Goal: Communication & Community: Answer question/provide support

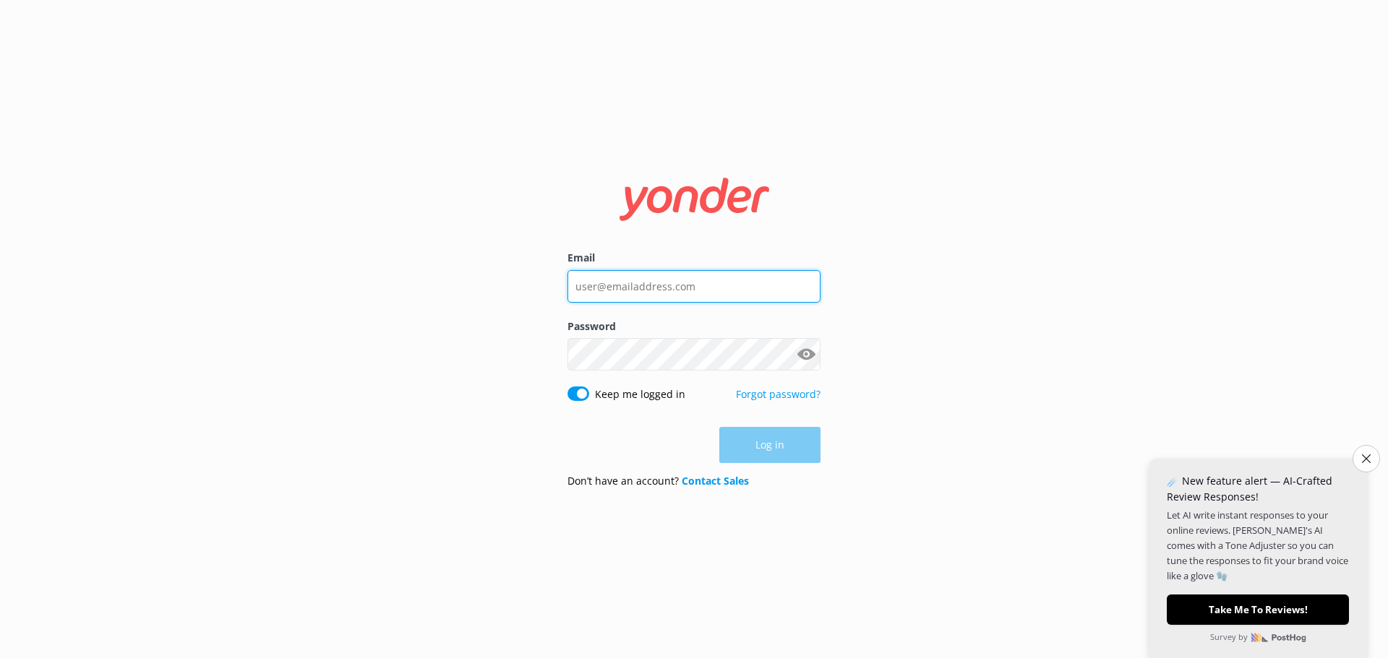
type input "claudelle@safarijeeptours.com"
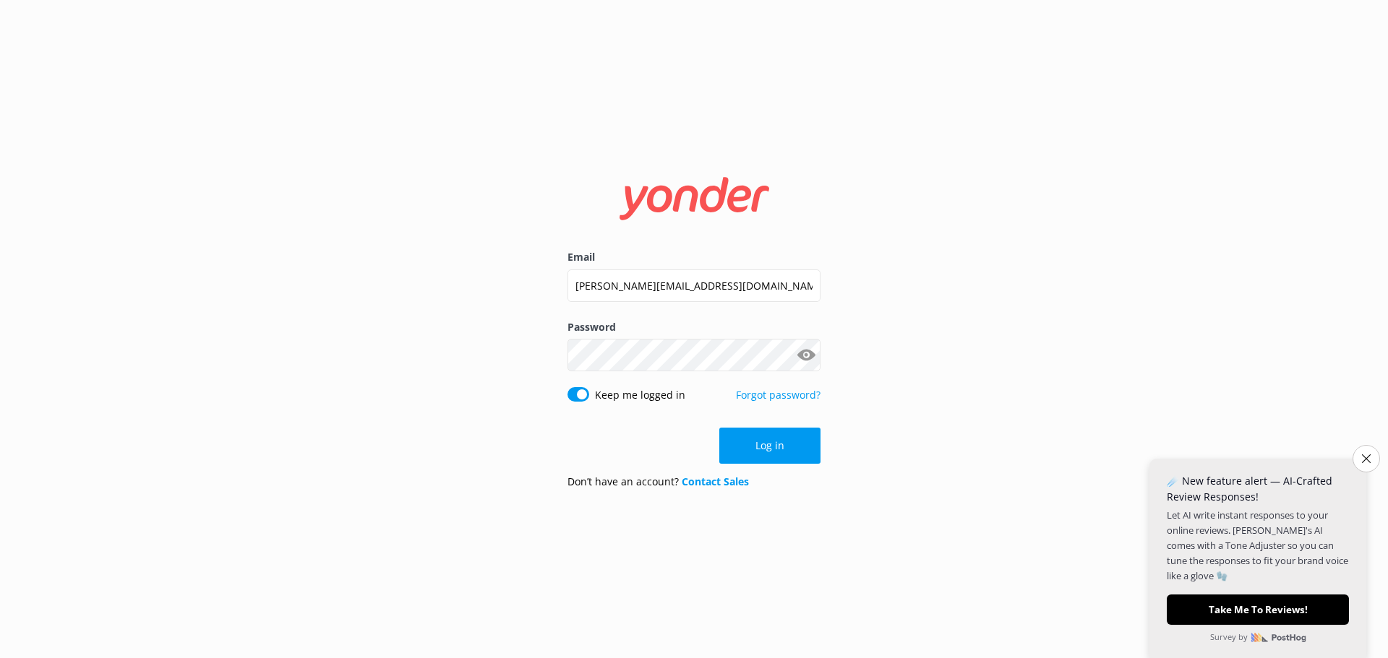
click at [741, 452] on div "Log in" at bounding box center [693, 446] width 253 height 36
click at [1364, 457] on icon "Close survey" at bounding box center [1366, 459] width 9 height 9
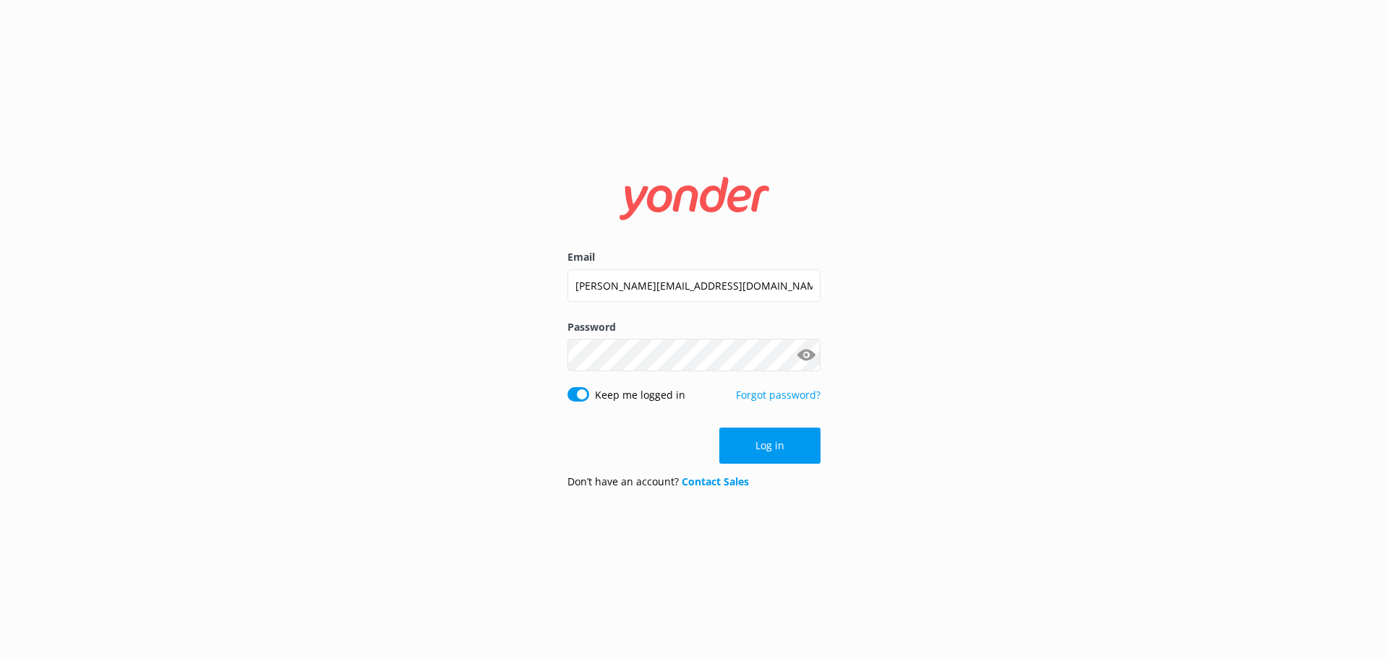
click at [385, 307] on div "Email claudelle@safarijeeptours.com Password Show password Keep me logged in Fo…" at bounding box center [694, 329] width 1388 height 658
click at [799, 442] on button "Log in" at bounding box center [769, 446] width 101 height 36
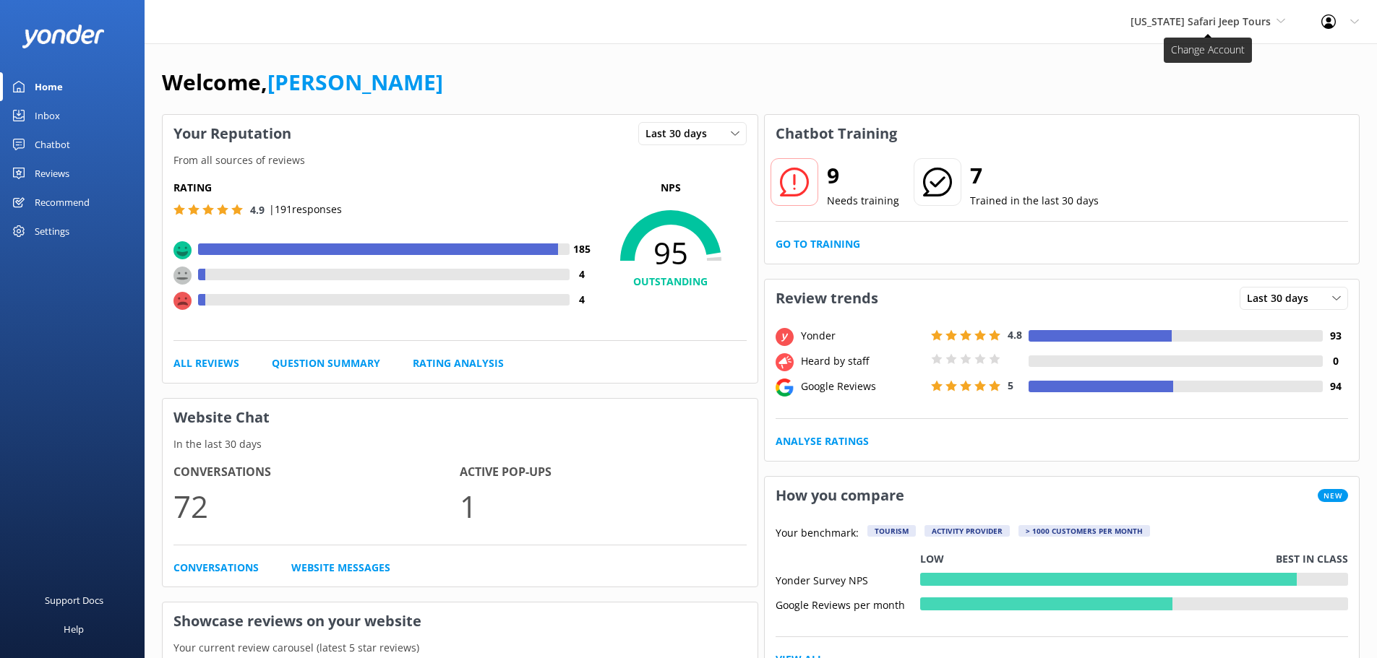
click at [1222, 20] on span "[US_STATE] Safari Jeep Tours" at bounding box center [1200, 21] width 140 height 14
click at [1190, 92] on link "[GEOGRAPHIC_DATA]" at bounding box center [1184, 95] width 145 height 35
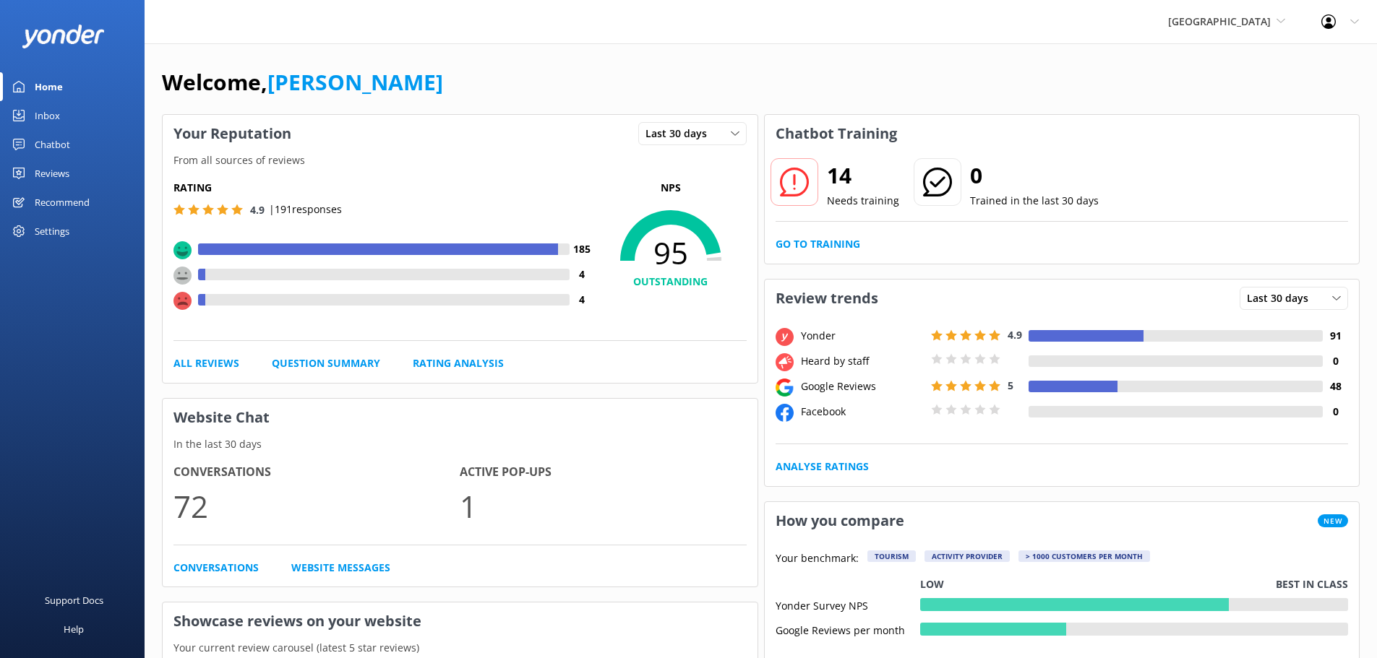
click at [48, 105] on div "Inbox" at bounding box center [47, 115] width 25 height 29
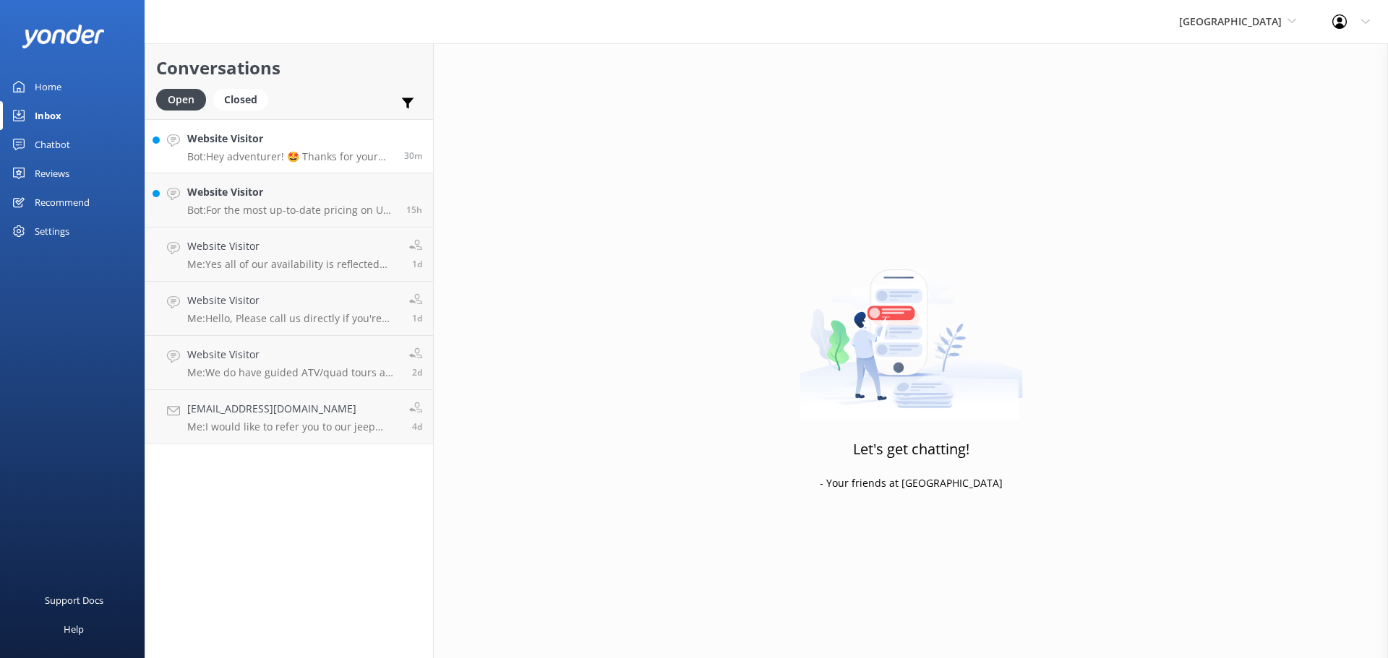
click at [338, 157] on p "Bot: Hey adventurer! 🤩 Thanks for your message, we'll get back to you as soon a…" at bounding box center [290, 156] width 206 height 13
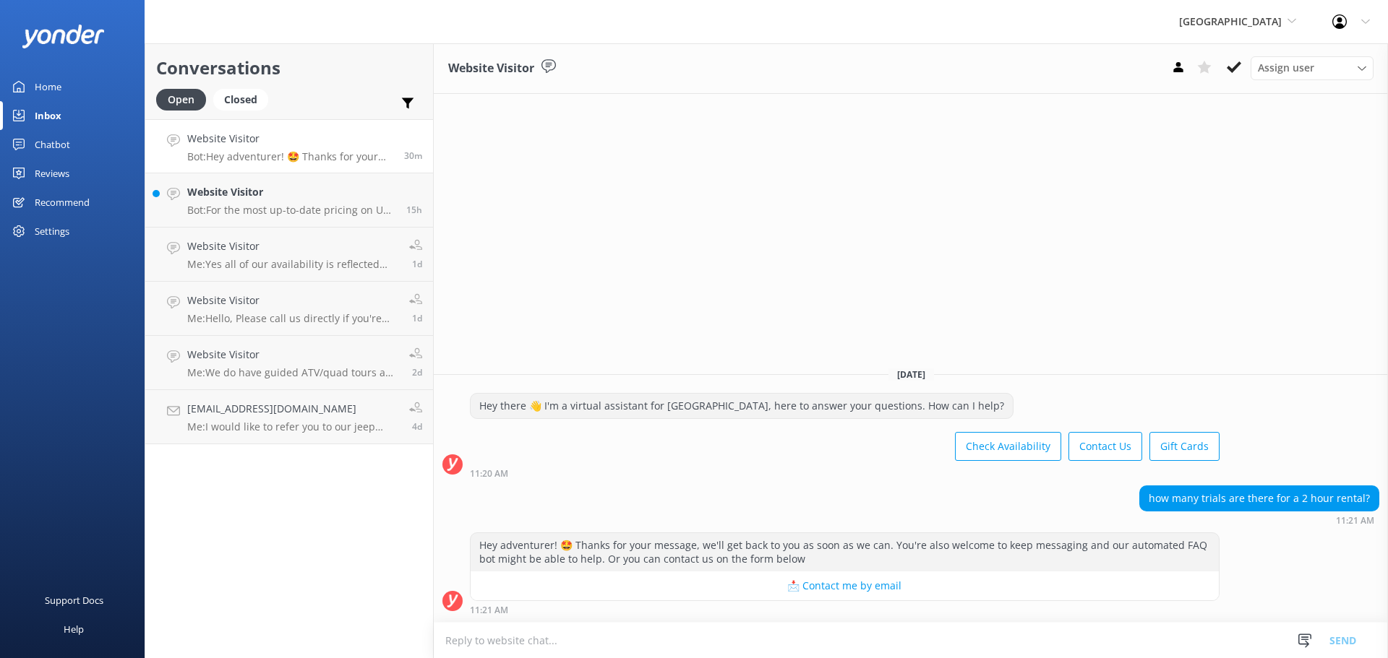
drag, startPoint x: 492, startPoint y: 647, endPoint x: 476, endPoint y: 628, distance: 24.6
click at [485, 631] on textarea at bounding box center [911, 640] width 954 height 35
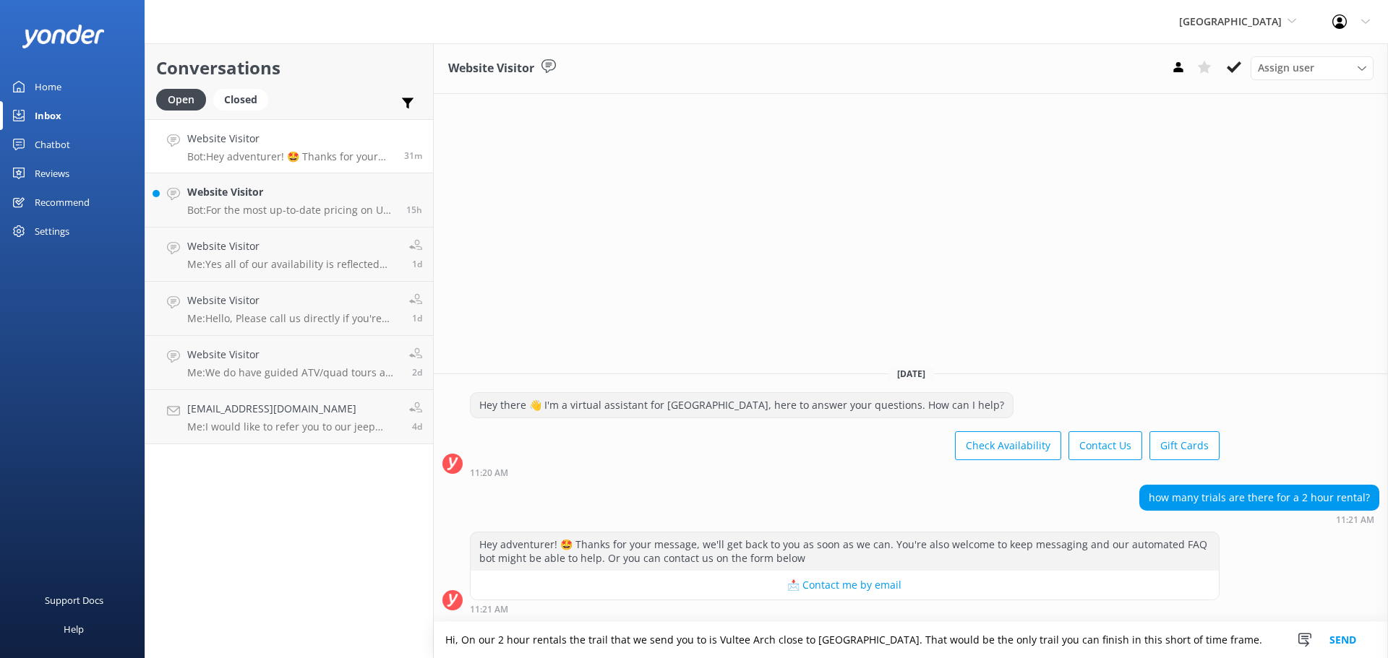
type textarea "Hi, On our 2 hour rentals the trail that we send you to is Vultee Arch close to…"
click at [1341, 631] on button "Send" at bounding box center [1342, 640] width 54 height 36
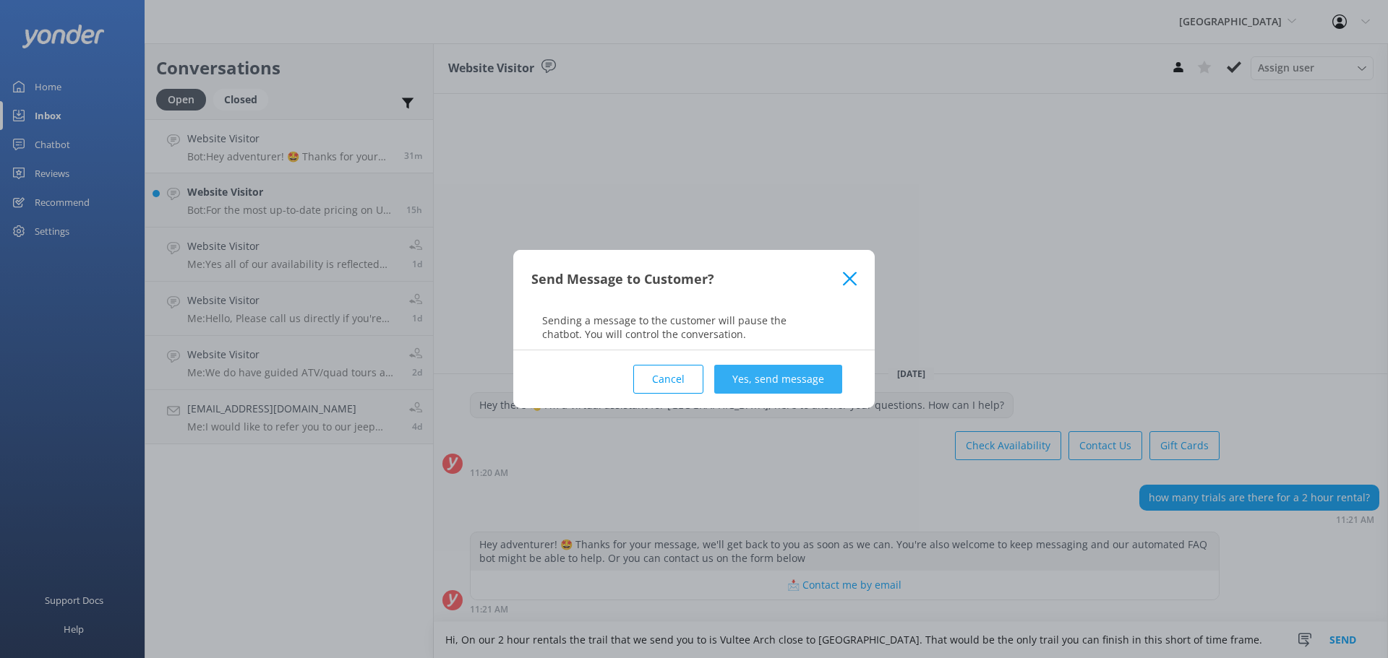
click at [756, 377] on button "Yes, send message" at bounding box center [778, 379] width 128 height 29
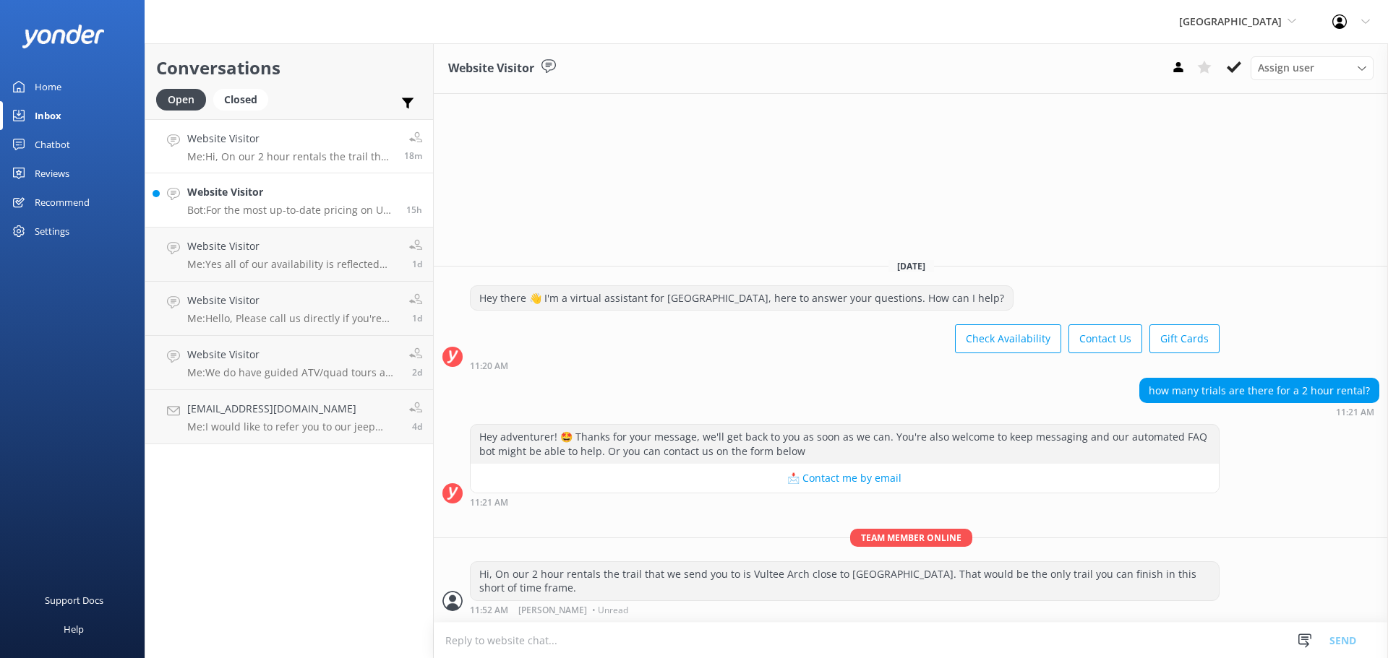
click at [328, 192] on h4 "Website Visitor" at bounding box center [291, 192] width 208 height 16
